Goal: Check status: Check status

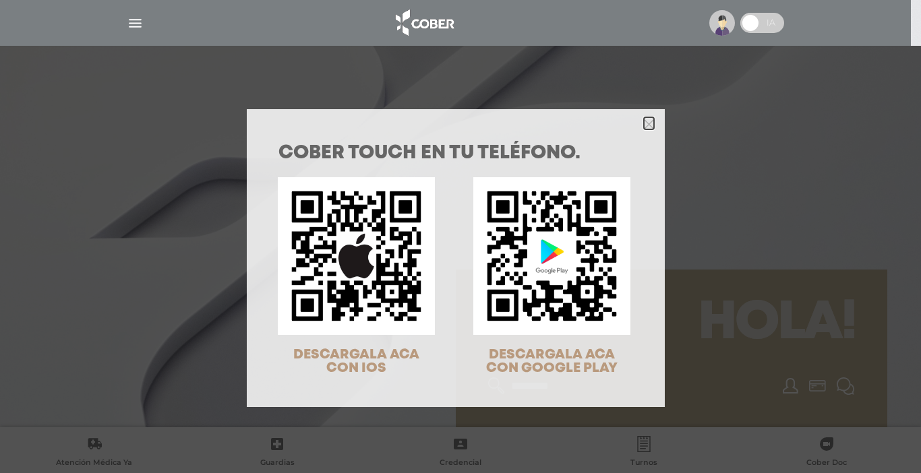
click at [644, 123] on polygon "Close" at bounding box center [649, 124] width 10 height 10
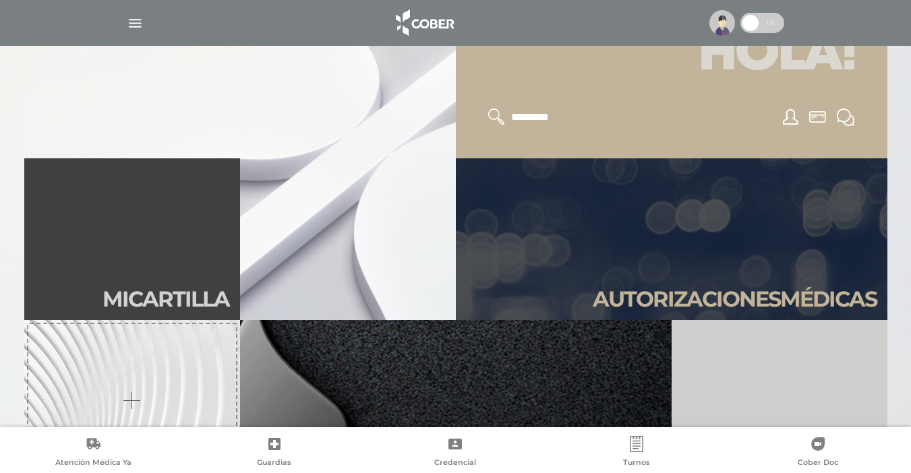
scroll to position [249, 0]
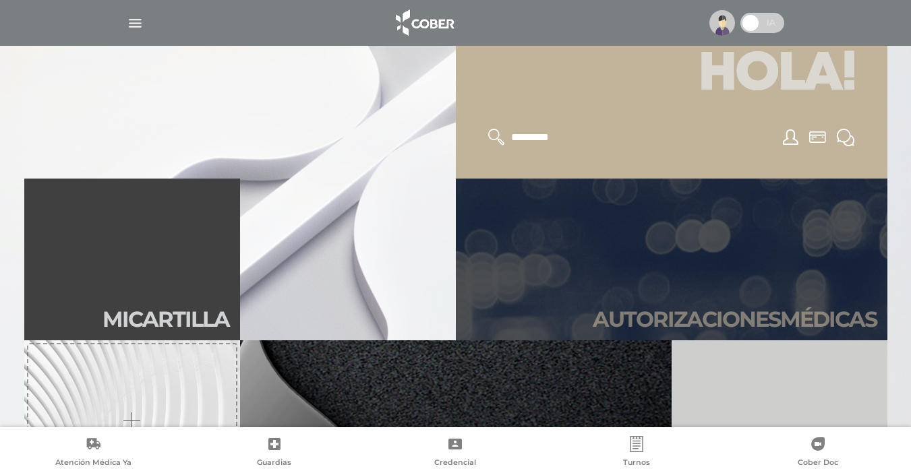
click at [724, 320] on h2 "Autori zaciones médicas" at bounding box center [735, 320] width 284 height 26
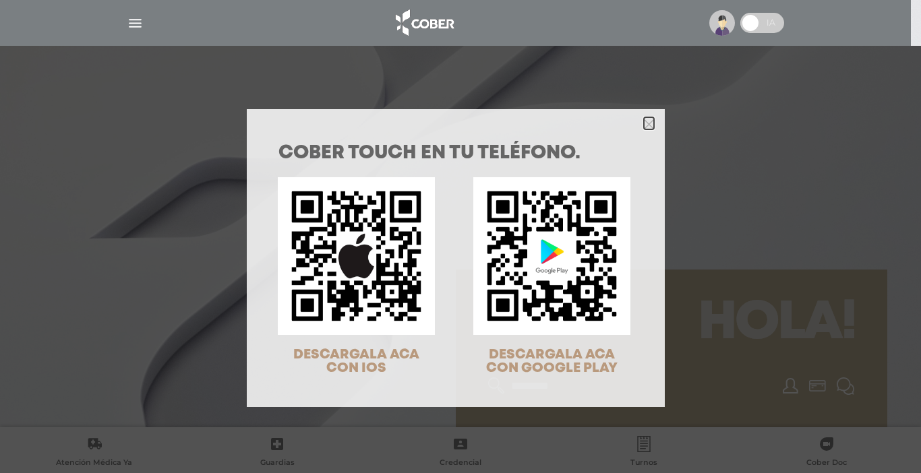
click at [644, 125] on icon "Close" at bounding box center [649, 124] width 10 height 10
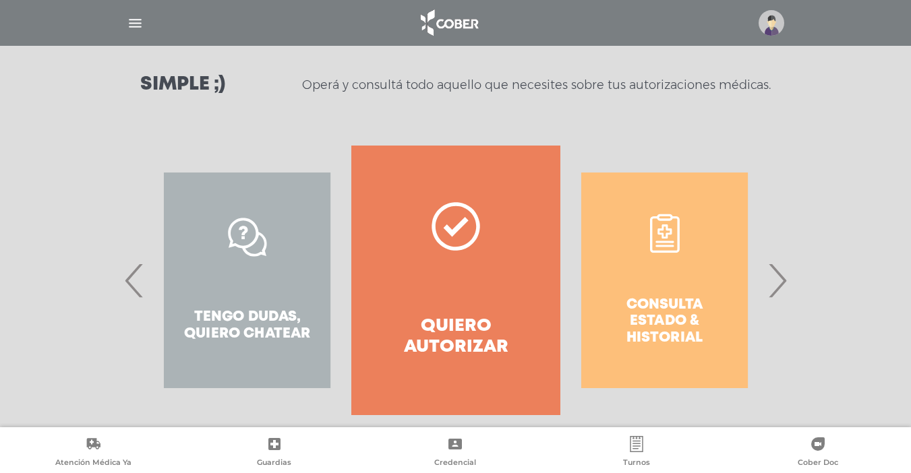
scroll to position [204, 0]
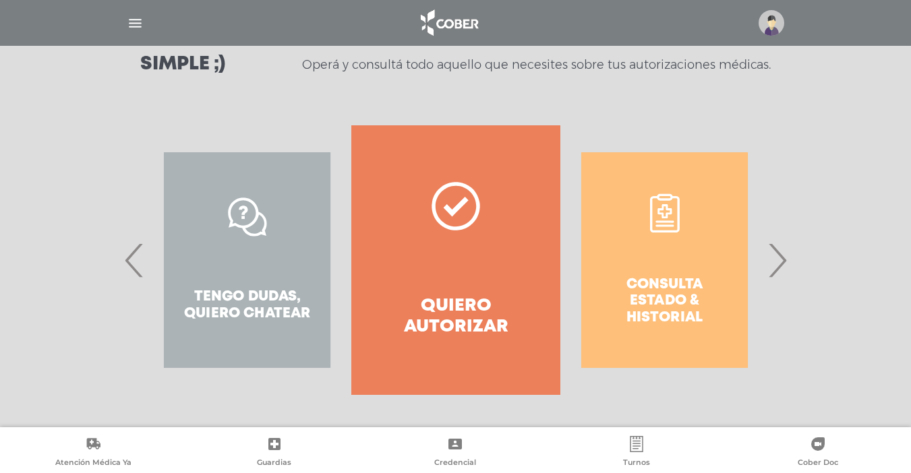
click at [781, 262] on span "›" at bounding box center [777, 260] width 26 height 73
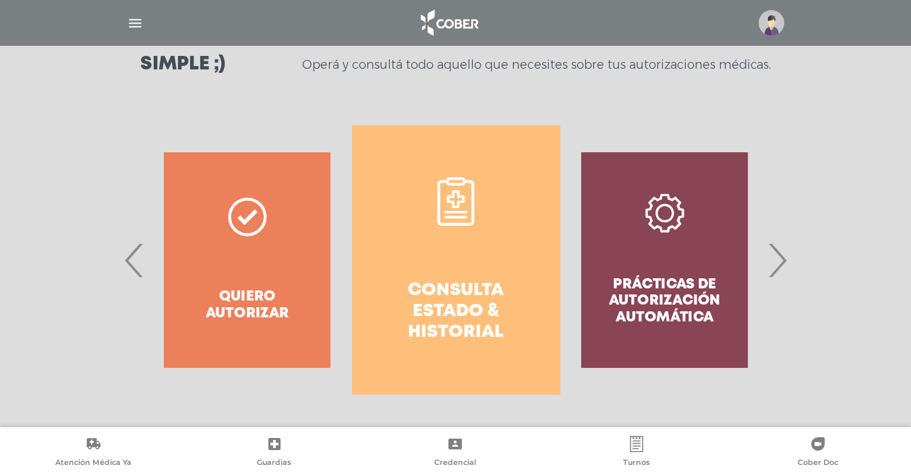
click at [446, 309] on h4 "Consulta estado & historial" at bounding box center [456, 312] width 160 height 63
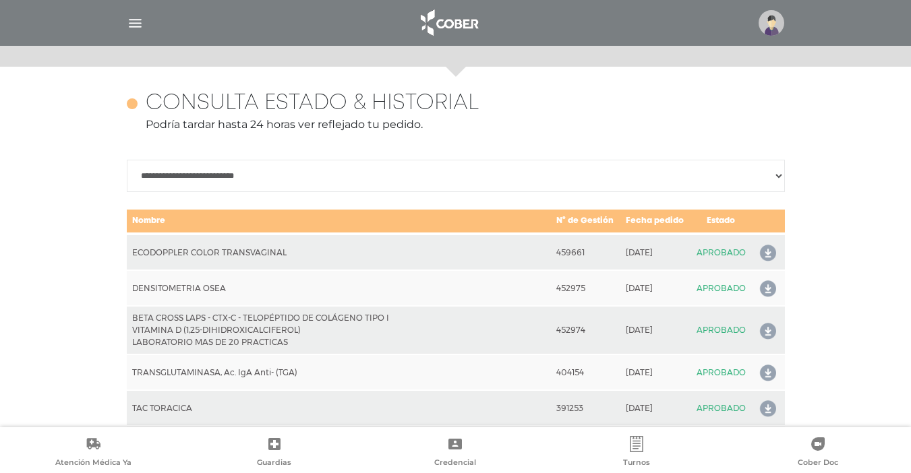
scroll to position [599, 0]
